Goal: Task Accomplishment & Management: Use online tool/utility

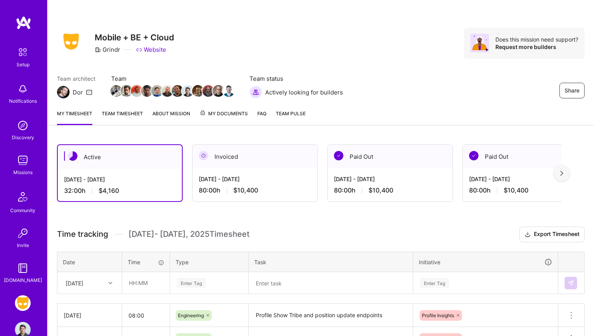
scroll to position [97, 0]
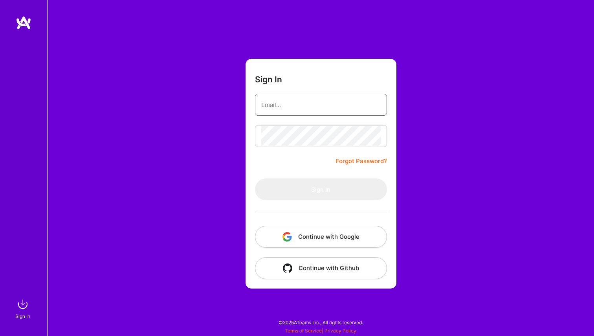
click at [339, 101] on input "email" at bounding box center [320, 105] width 119 height 20
type input "[PERSON_NAME][EMAIL_ADDRESS][PERSON_NAME][DOMAIN_NAME]"
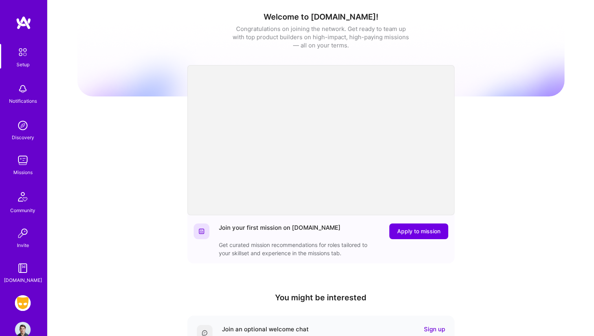
click at [25, 172] on div "Missions" at bounding box center [22, 172] width 19 height 8
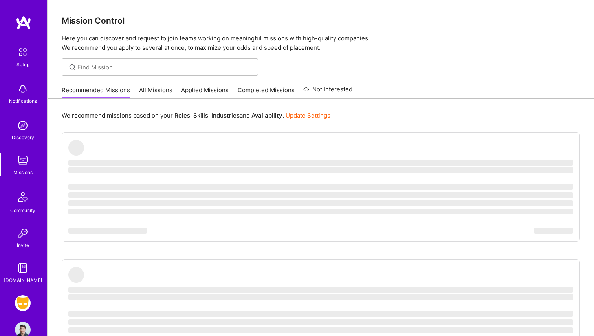
click at [23, 288] on div "Setup Notifications Discovery Missions Community Invite [DOMAIN_NAME] Grindr: M…" at bounding box center [23, 168] width 47 height 336
click at [23, 306] on img at bounding box center [23, 304] width 16 height 16
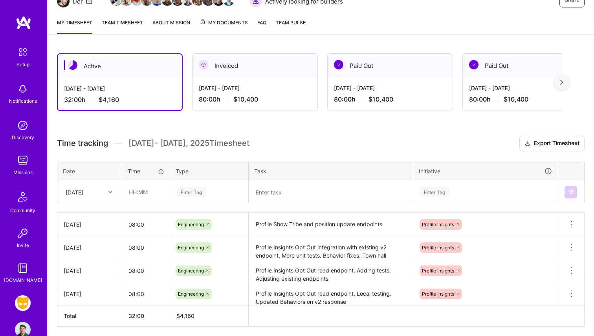
scroll to position [104, 0]
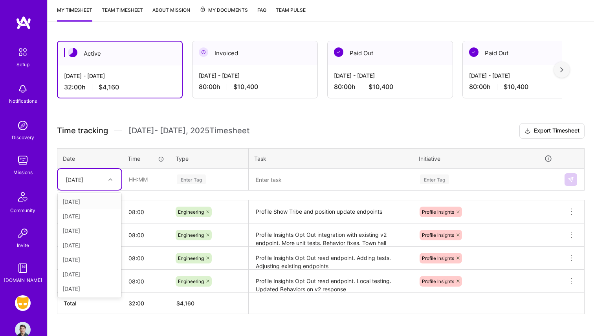
click at [102, 188] on div "[DATE]" at bounding box center [90, 179] width 64 height 21
click at [88, 289] on div "[DATE]" at bounding box center [90, 289] width 64 height 15
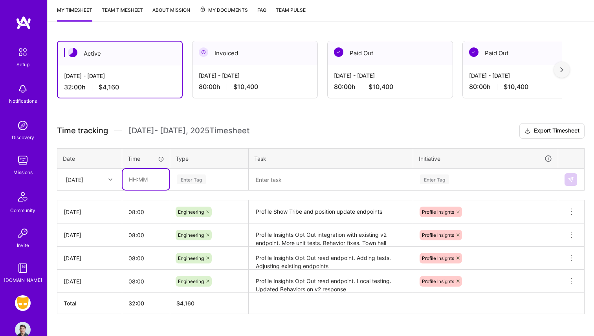
click at [139, 183] on input "text" at bounding box center [145, 179] width 47 height 21
type input "08:00"
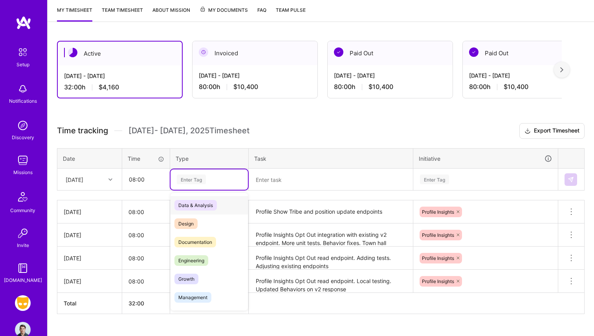
click at [191, 186] on div "Enter Tag" at bounding box center [208, 180] width 77 height 20
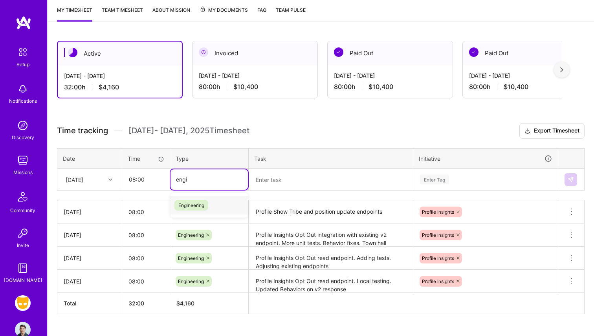
type input "engin"
click at [196, 200] on span "Engineering" at bounding box center [191, 205] width 34 height 11
click at [278, 209] on textarea "Profile Show Tribe and position update endpoints" at bounding box center [330, 212] width 163 height 22
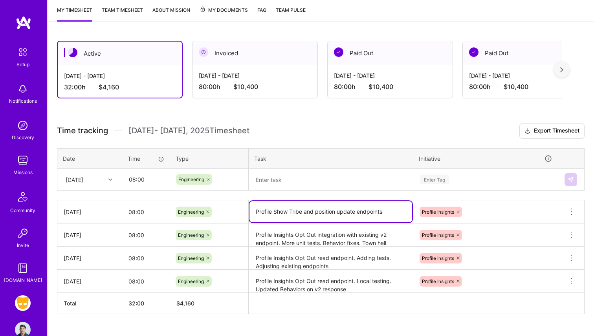
click at [278, 209] on textarea "Profile Show Tribe and position update endpoints" at bounding box center [330, 211] width 163 height 21
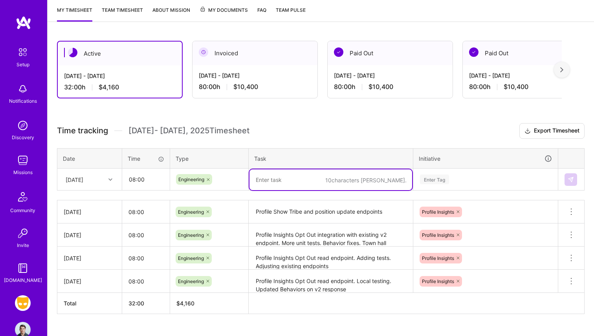
click at [279, 187] on textarea at bounding box center [330, 180] width 163 height 21
paste textarea "Profile Show Tribe and position update endpoints"
type textarea "Profile Show Tribe and position update endpoints"
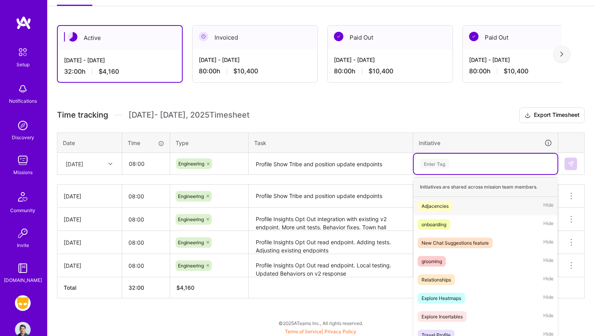
click at [434, 174] on div "option Adjacencies focused, 1 of 40. 40 results available. Use Up and Down to c…" at bounding box center [485, 164] width 144 height 20
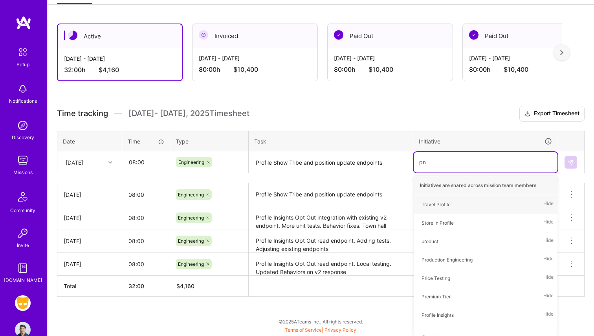
scroll to position [120, 0]
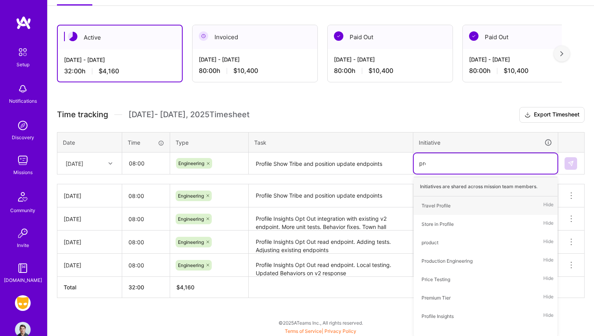
type input "prof"
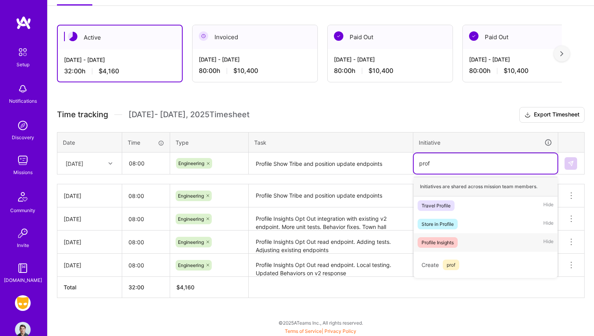
click at [439, 243] on div "Profile Insights" at bounding box center [437, 243] width 32 height 8
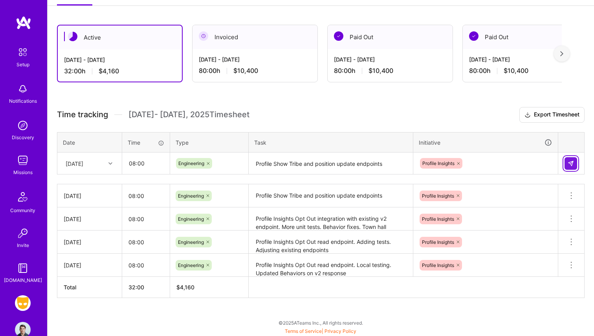
click at [569, 164] on img at bounding box center [570, 164] width 6 height 6
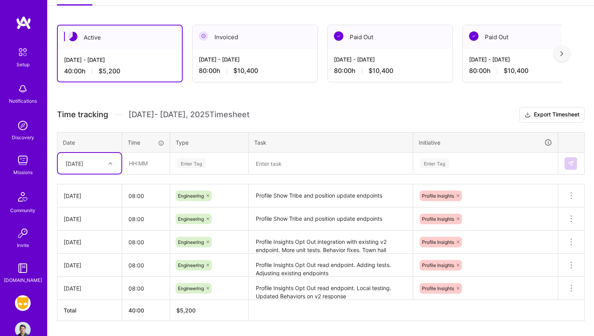
click at [87, 155] on div "[DATE]" at bounding box center [90, 163] width 64 height 21
click at [82, 272] on div "[DATE]" at bounding box center [90, 273] width 64 height 15
click at [143, 173] on input "text" at bounding box center [145, 163] width 47 height 21
type input "9"
type input "08:00"
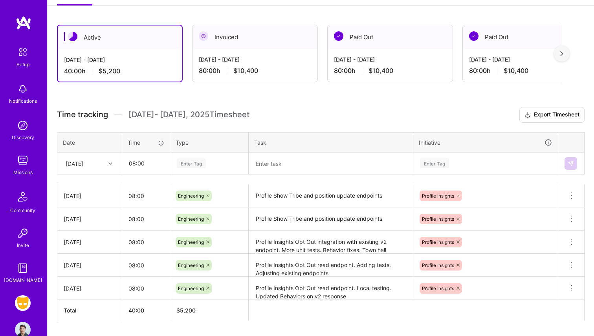
click at [205, 166] on div "Enter Tag" at bounding box center [191, 163] width 29 height 12
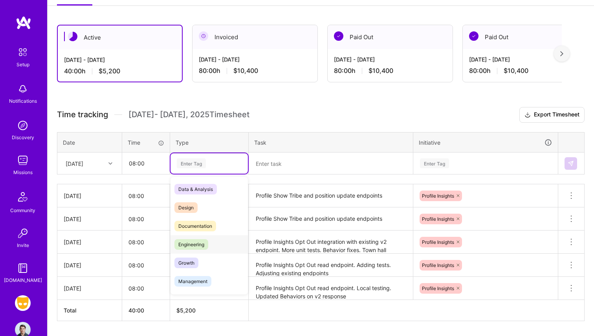
click at [199, 239] on span "Engineering" at bounding box center [191, 244] width 34 height 11
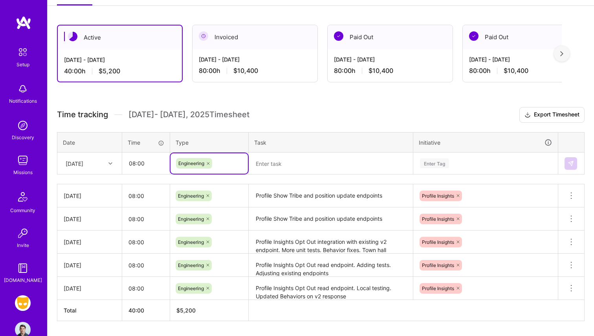
click at [279, 163] on textarea at bounding box center [330, 164] width 163 height 21
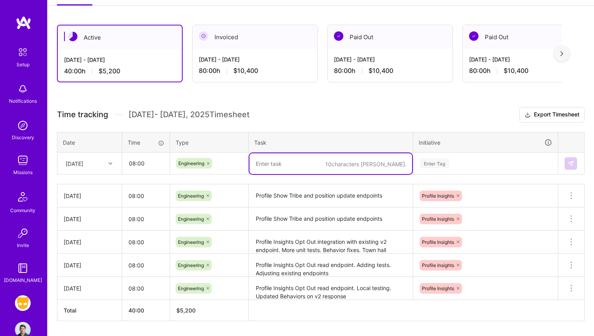
paste textarea "Profile Show Tribe and position update endpoints"
click at [346, 165] on textarea "Profile Show Tribe and position update endpoints" at bounding box center [330, 164] width 163 height 21
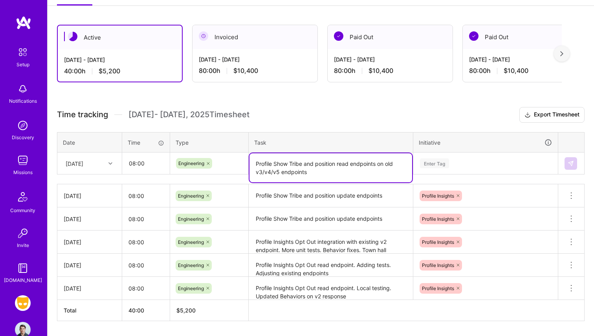
type textarea "Profile Show Tribe and position read endpoints on old v3/v4/v5 endpoints"
click at [482, 156] on div "Enter Tag" at bounding box center [485, 164] width 144 height 20
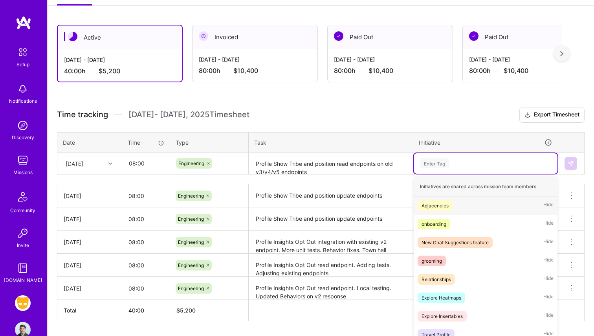
scroll to position [124, 0]
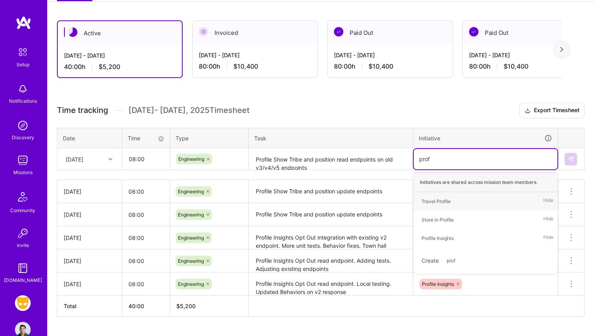
type input "profi"
click at [450, 234] on div "Profile Insights" at bounding box center [437, 238] width 32 height 8
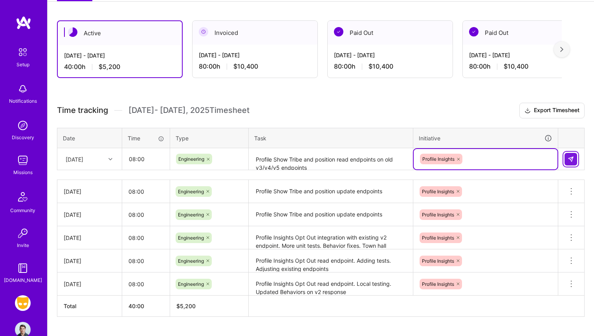
click at [570, 159] on img at bounding box center [570, 159] width 6 height 6
